Goal: Book appointment/travel/reservation

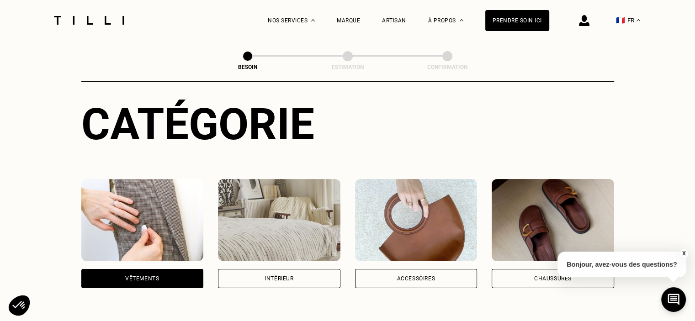
scroll to position [129, 0]
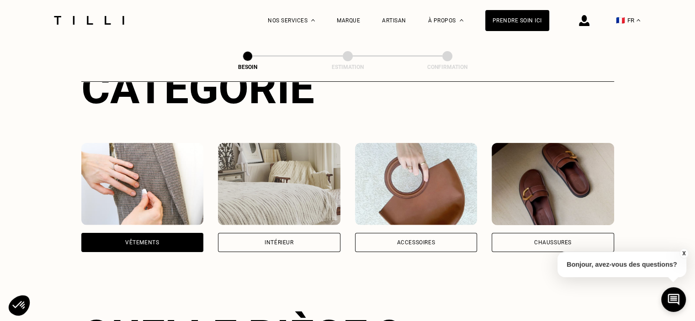
click at [405, 233] on div "Accessoires" at bounding box center [416, 242] width 122 height 19
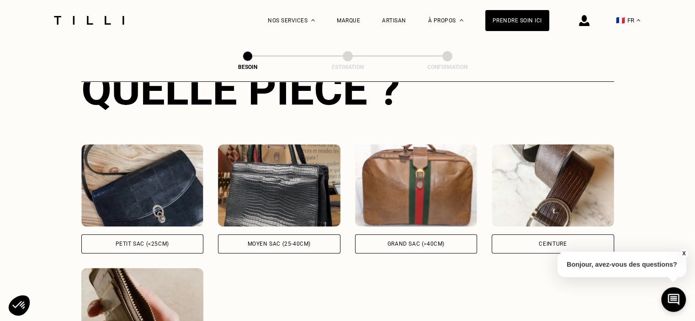
scroll to position [377, 0]
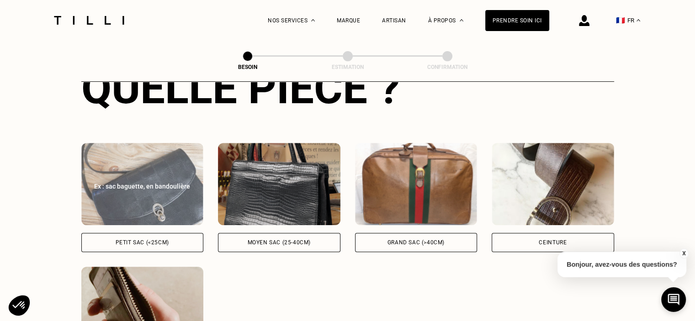
click at [134, 163] on img at bounding box center [142, 184] width 122 height 82
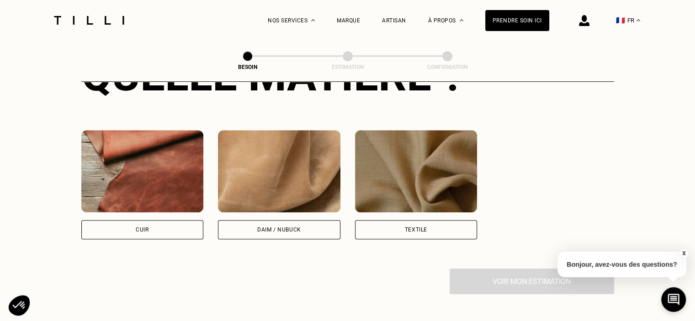
scroll to position [776, 0]
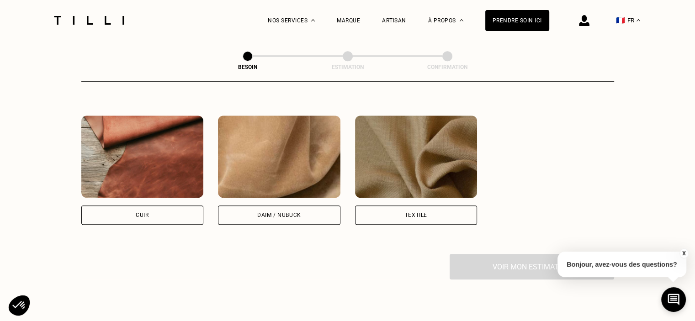
click at [266, 142] on img at bounding box center [279, 157] width 122 height 82
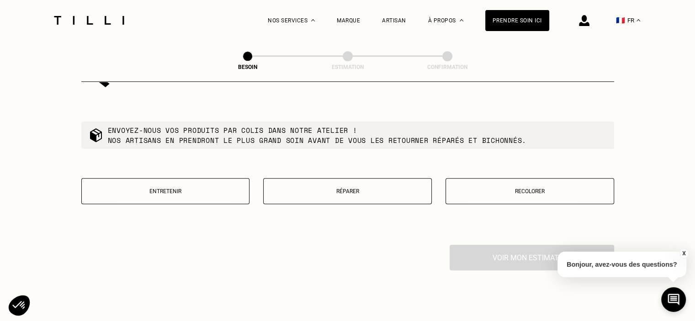
scroll to position [1044, 0]
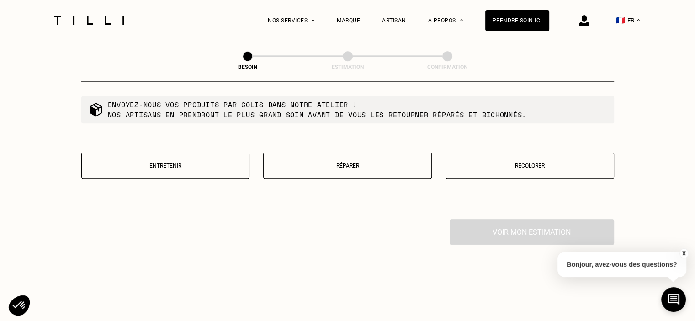
click at [329, 154] on button "Réparer" at bounding box center [347, 166] width 169 height 26
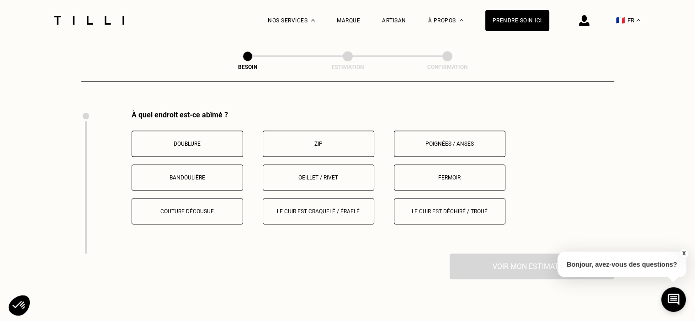
scroll to position [1154, 0]
click at [195, 173] on p "Bandoulière" at bounding box center [187, 176] width 101 height 6
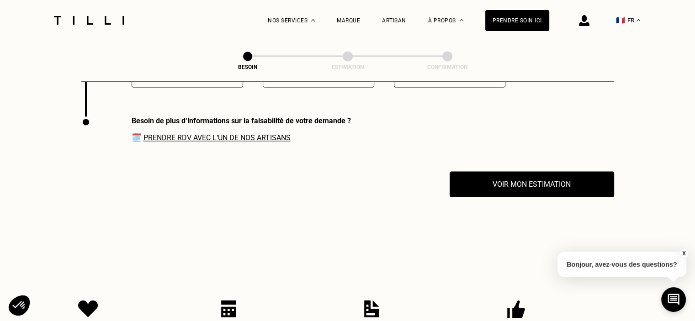
scroll to position [1297, 0]
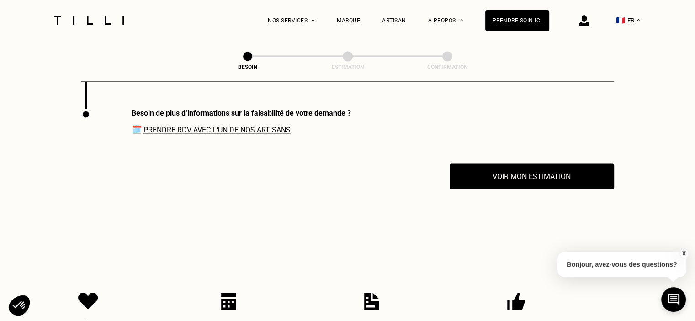
click at [184, 126] on link "Prendre RDV avec l‘un de nos artisans" at bounding box center [216, 130] width 147 height 9
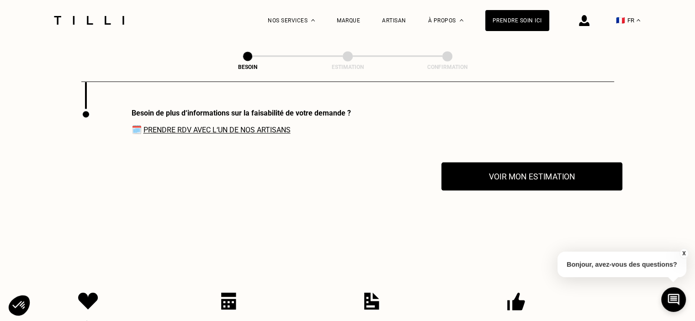
click at [530, 166] on button "Voir mon estimation" at bounding box center [531, 176] width 181 height 28
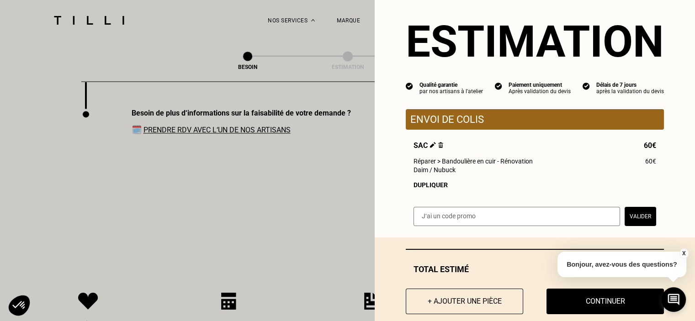
scroll to position [32, 0]
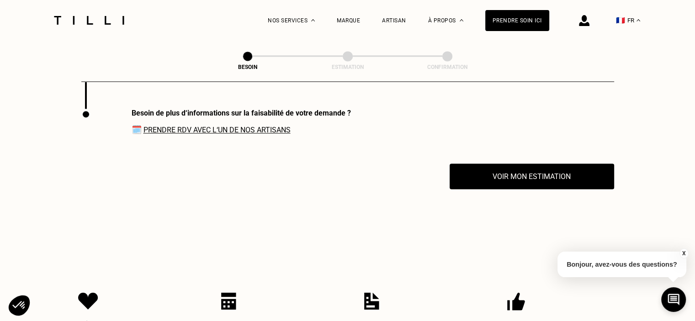
click at [680, 253] on button "X" at bounding box center [683, 253] width 9 height 10
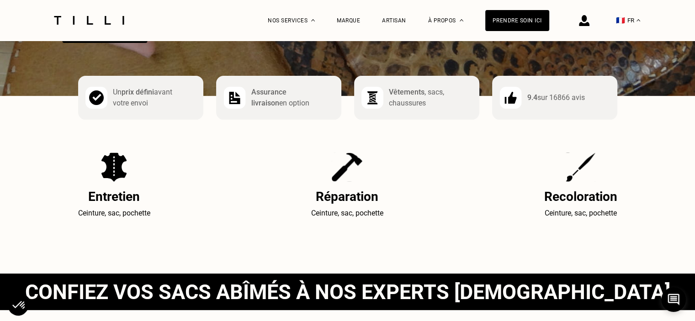
scroll to position [281, 0]
